Goal: Find specific page/section: Find specific page/section

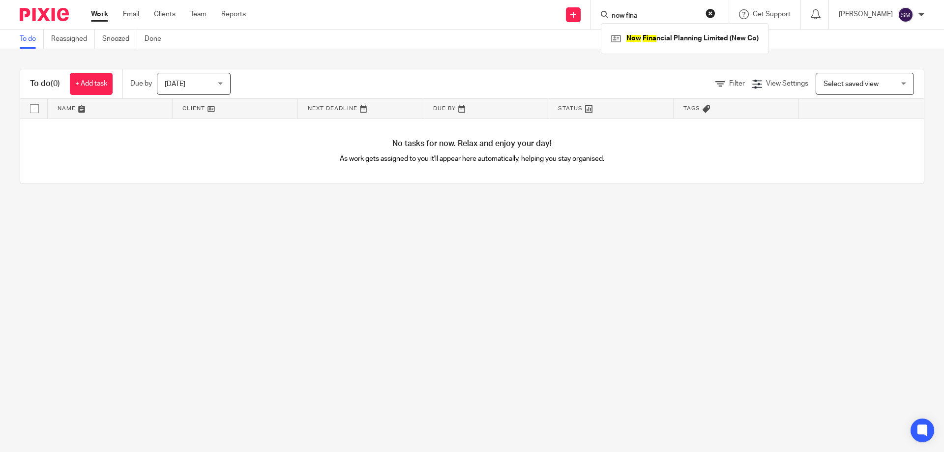
click at [639, 17] on input "now fina" at bounding box center [654, 16] width 88 height 9
type input "now fina"
click at [686, 33] on link at bounding box center [684, 38] width 152 height 15
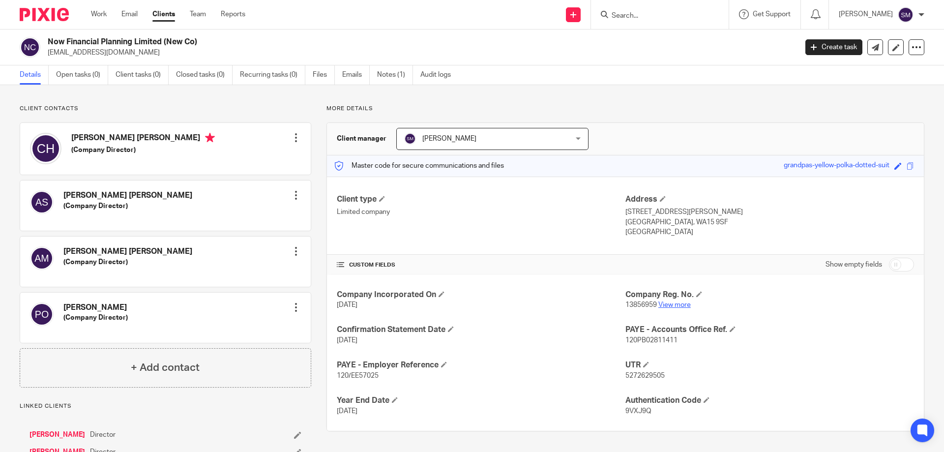
click at [665, 308] on link "View more" at bounding box center [674, 304] width 32 height 7
